Goal: Navigation & Orientation: Find specific page/section

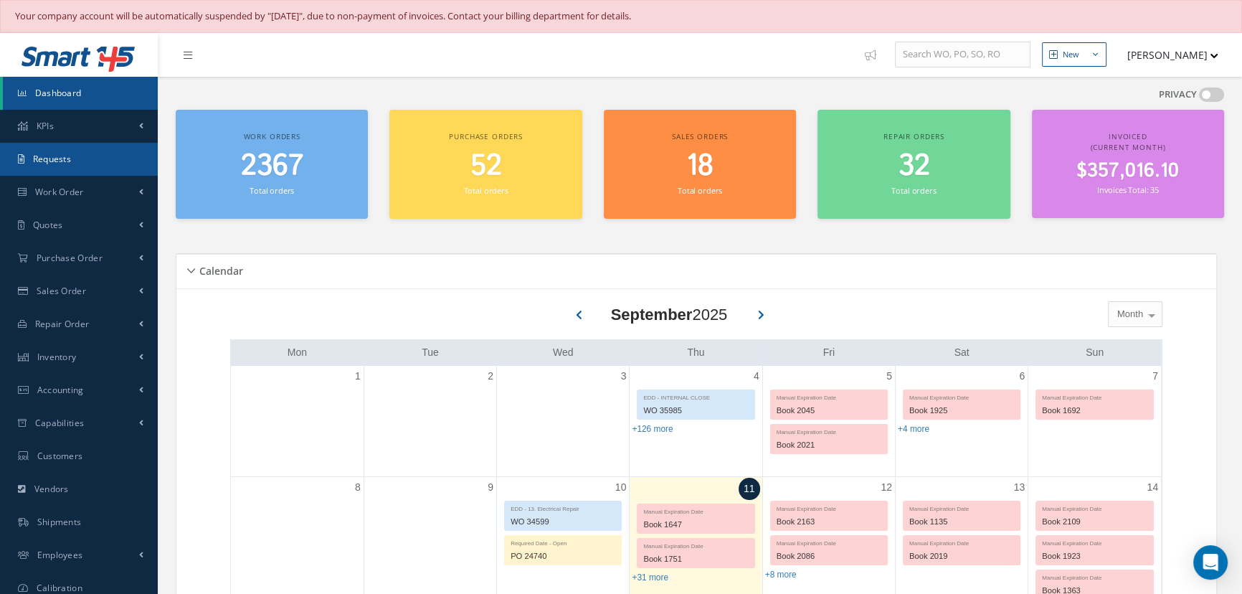
click at [50, 153] on span "Requests" at bounding box center [52, 159] width 38 height 12
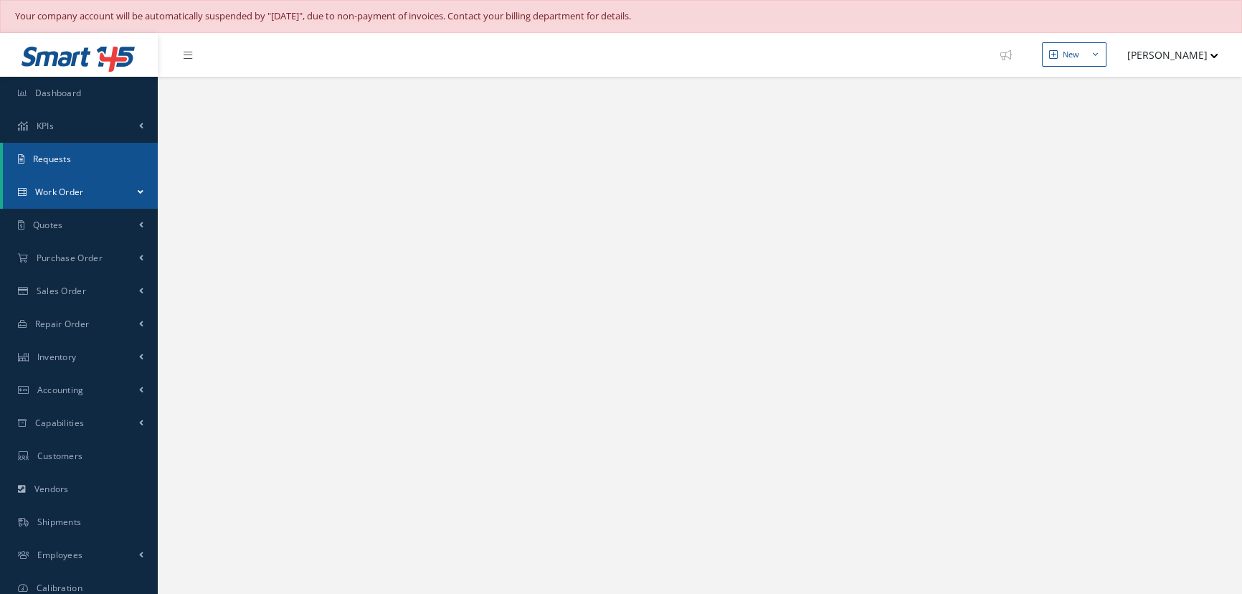
select select "25"
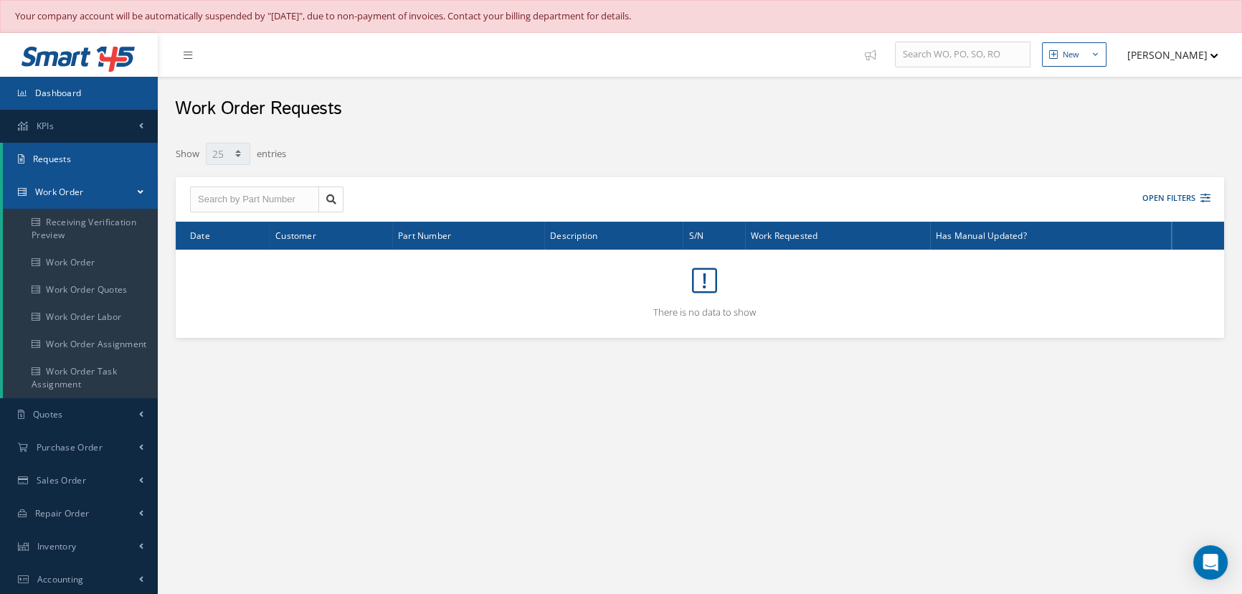
click at [72, 88] on span "Dashboard" at bounding box center [58, 93] width 47 height 12
